Goal: Information Seeking & Learning: Check status

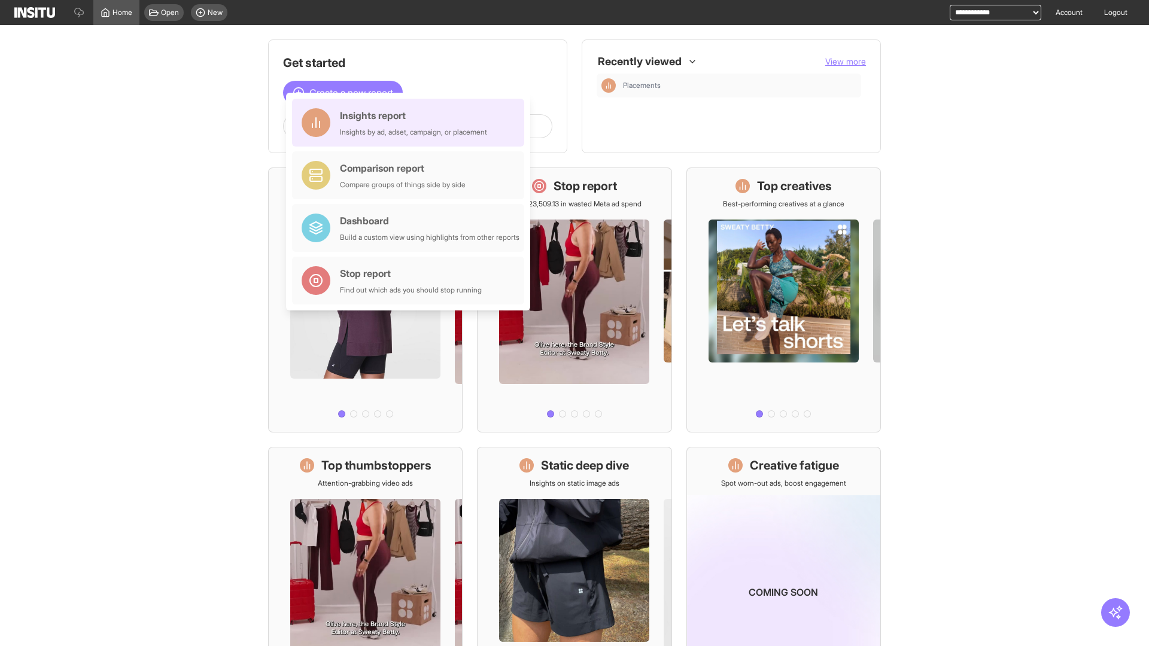
click at [411, 123] on div "Insights report Insights by ad, adset, campaign, or placement" at bounding box center [413, 122] width 147 height 29
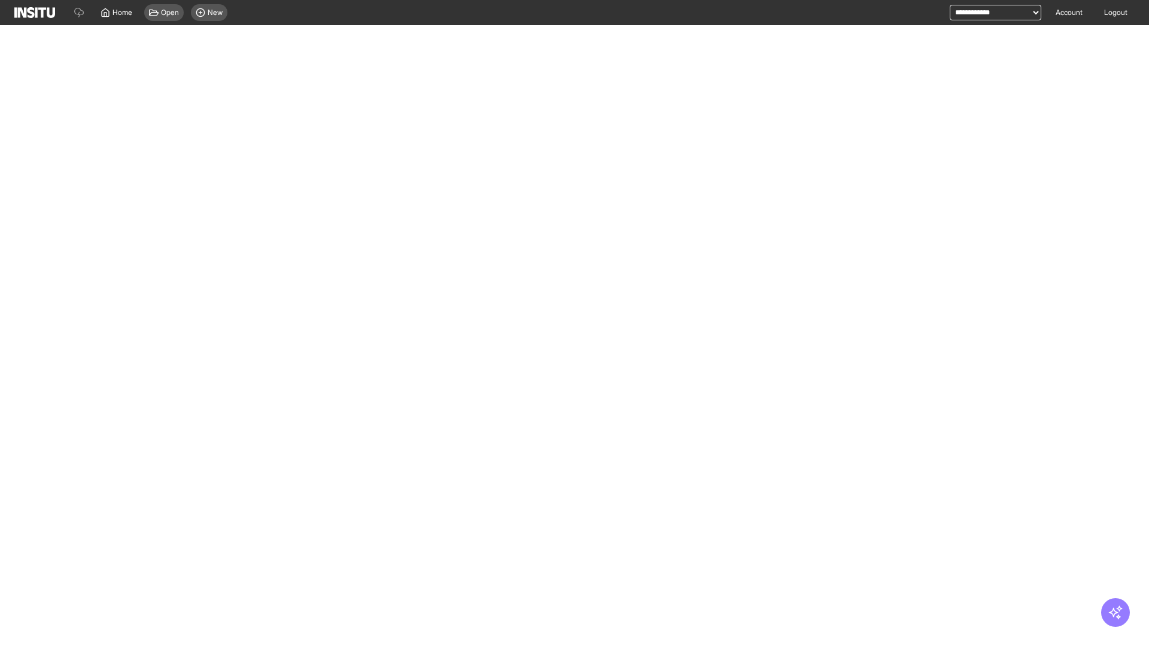
select select "**"
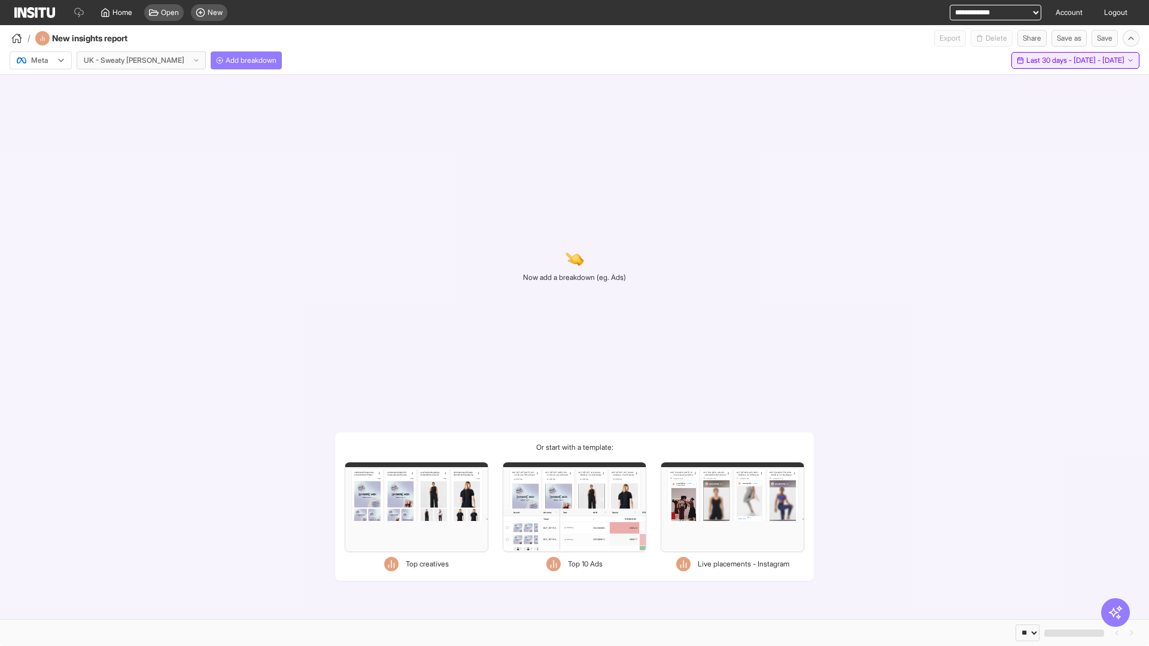
click at [1050, 60] on span "Last 30 days - [DATE] - [DATE]" at bounding box center [1075, 61] width 98 height 10
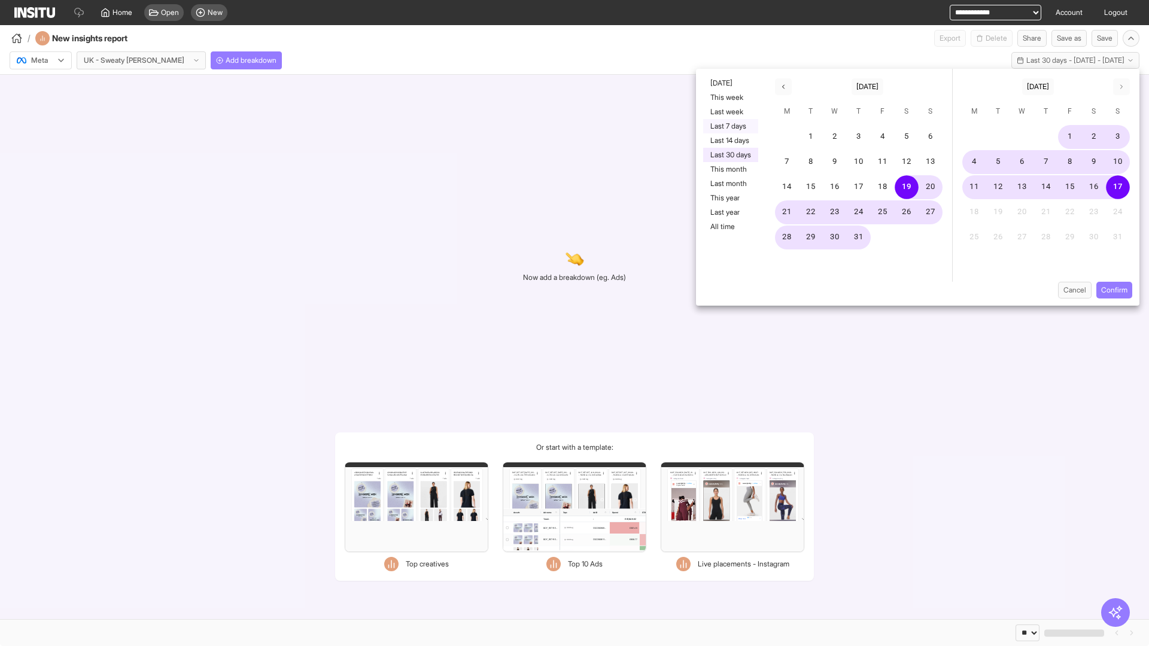
click at [730, 126] on button "Last 7 days" at bounding box center [730, 126] width 55 height 14
